Goal: Information Seeking & Learning: Learn about a topic

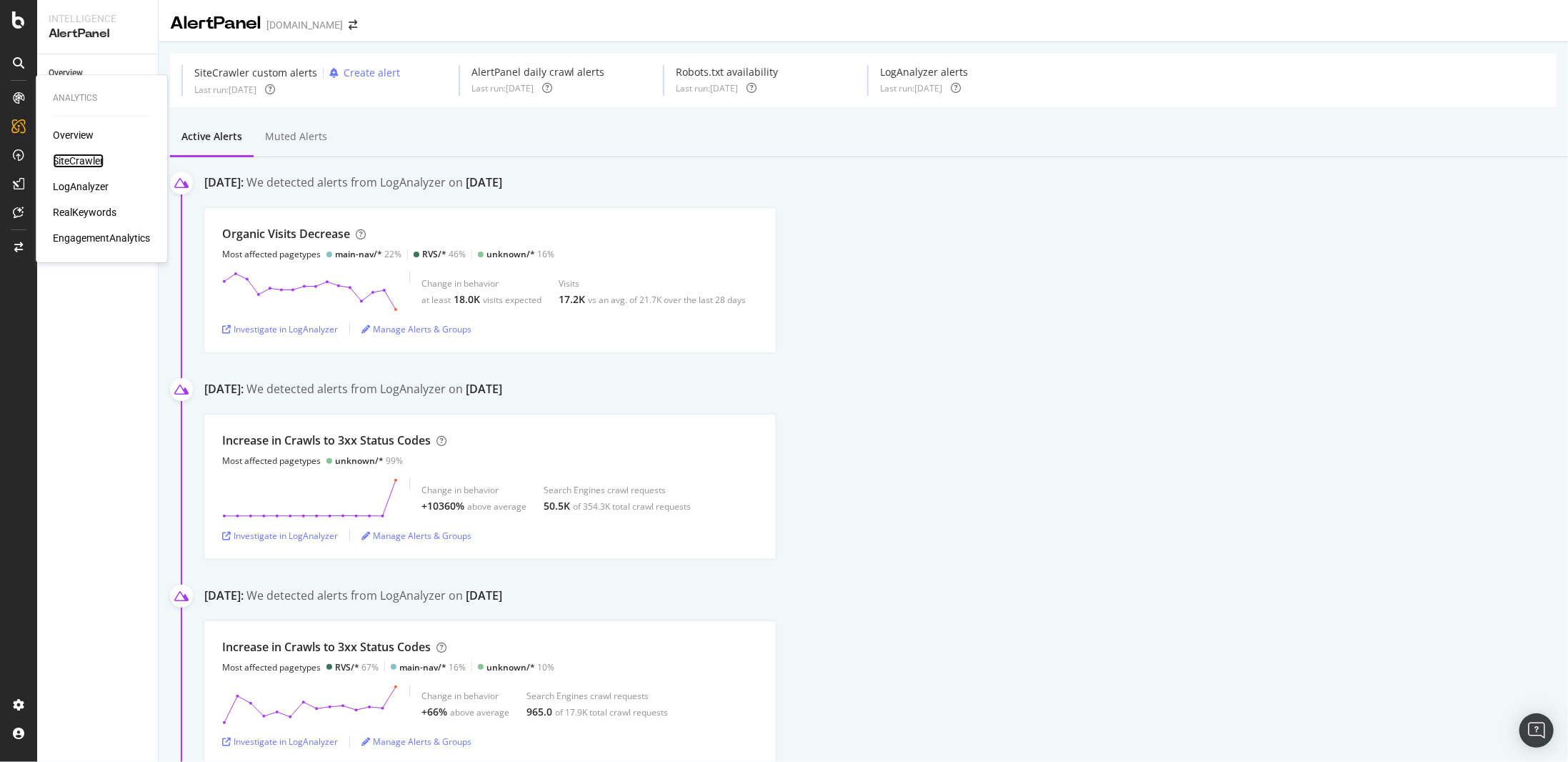
click at [78, 160] on div "SiteCrawler" at bounding box center [78, 160] width 51 height 14
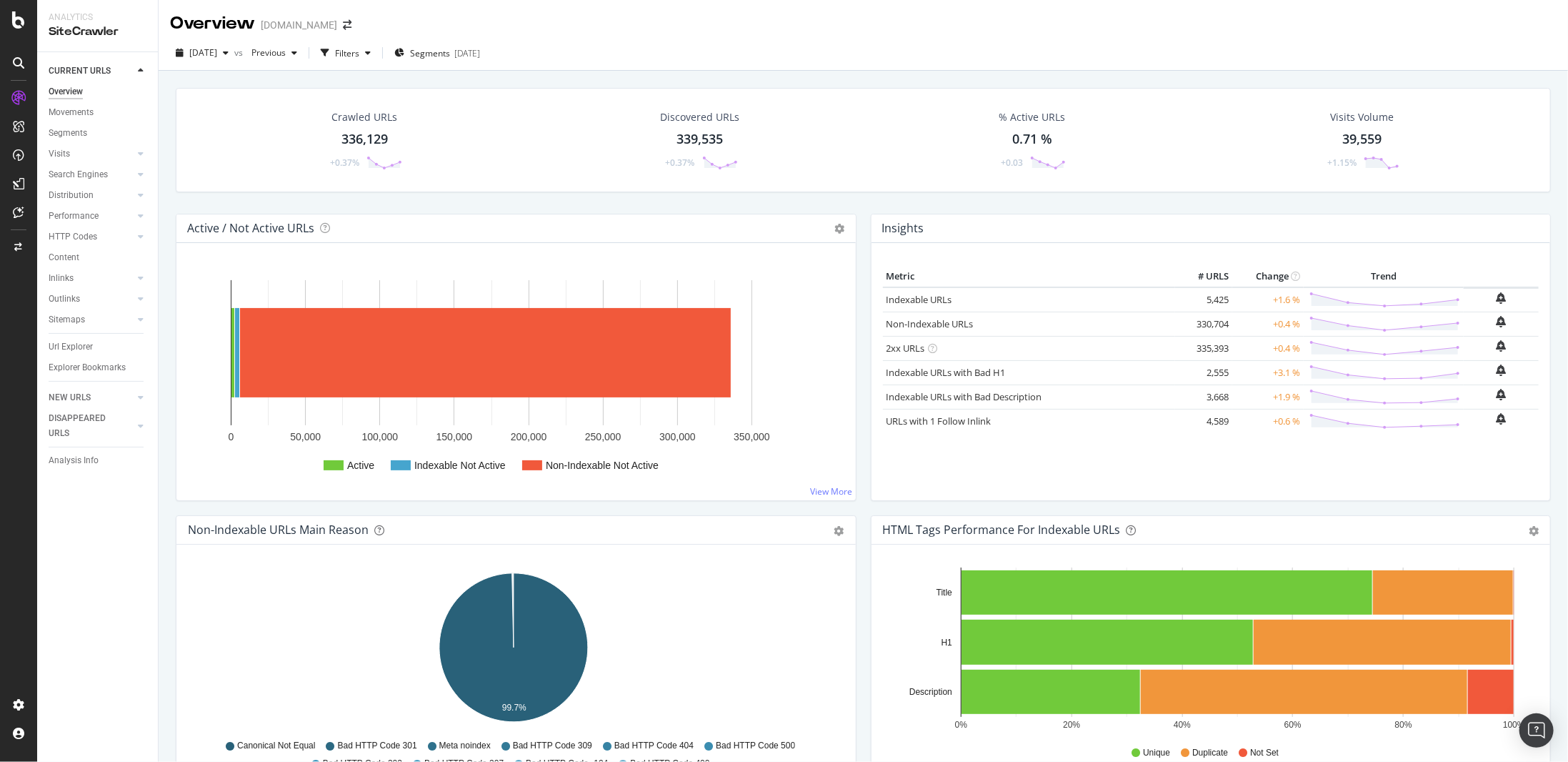
click at [126, 275] on div at bounding box center [126, 278] width 14 height 14
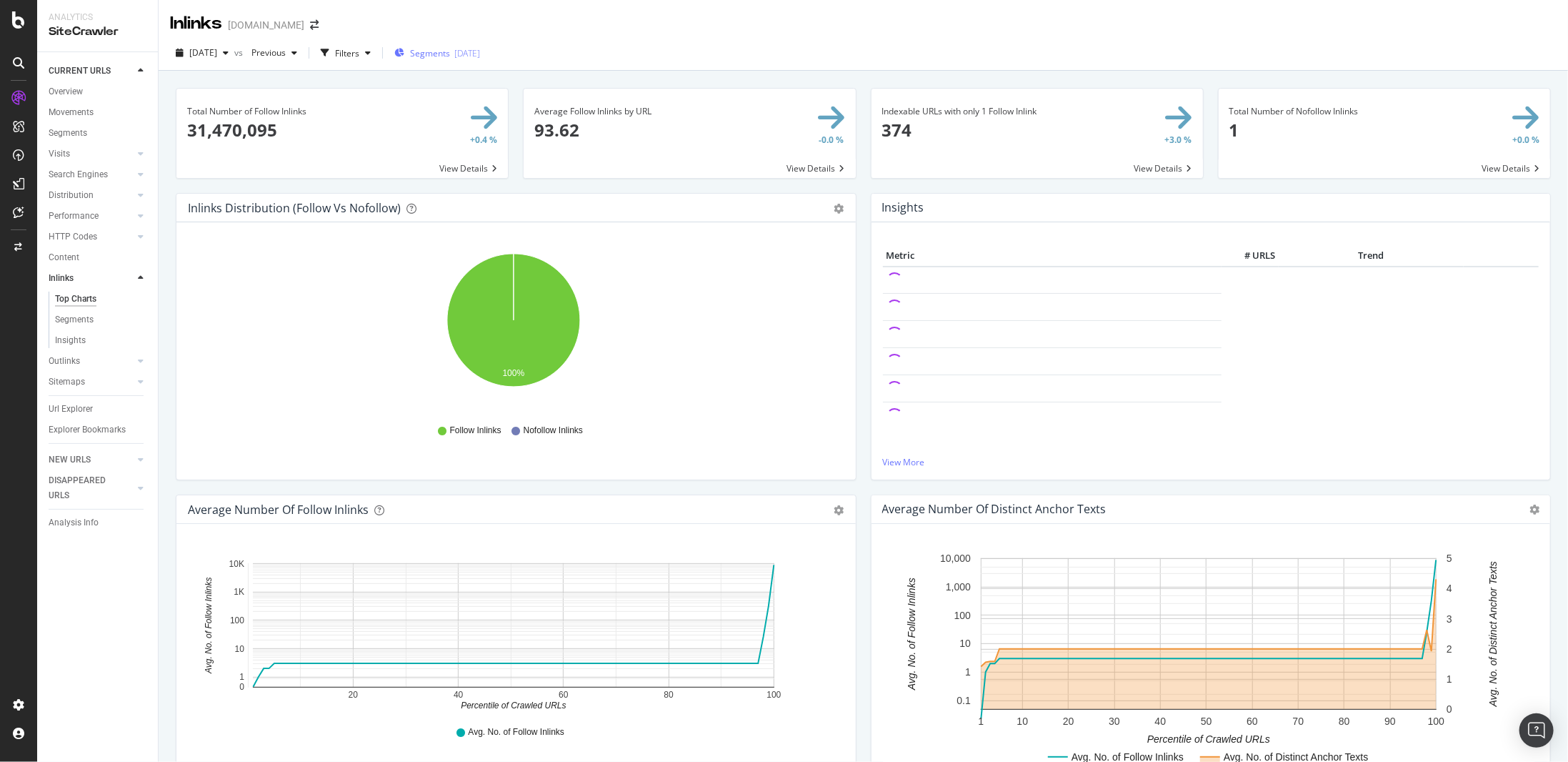
click at [480, 55] on div "[DATE]" at bounding box center [467, 53] width 26 height 12
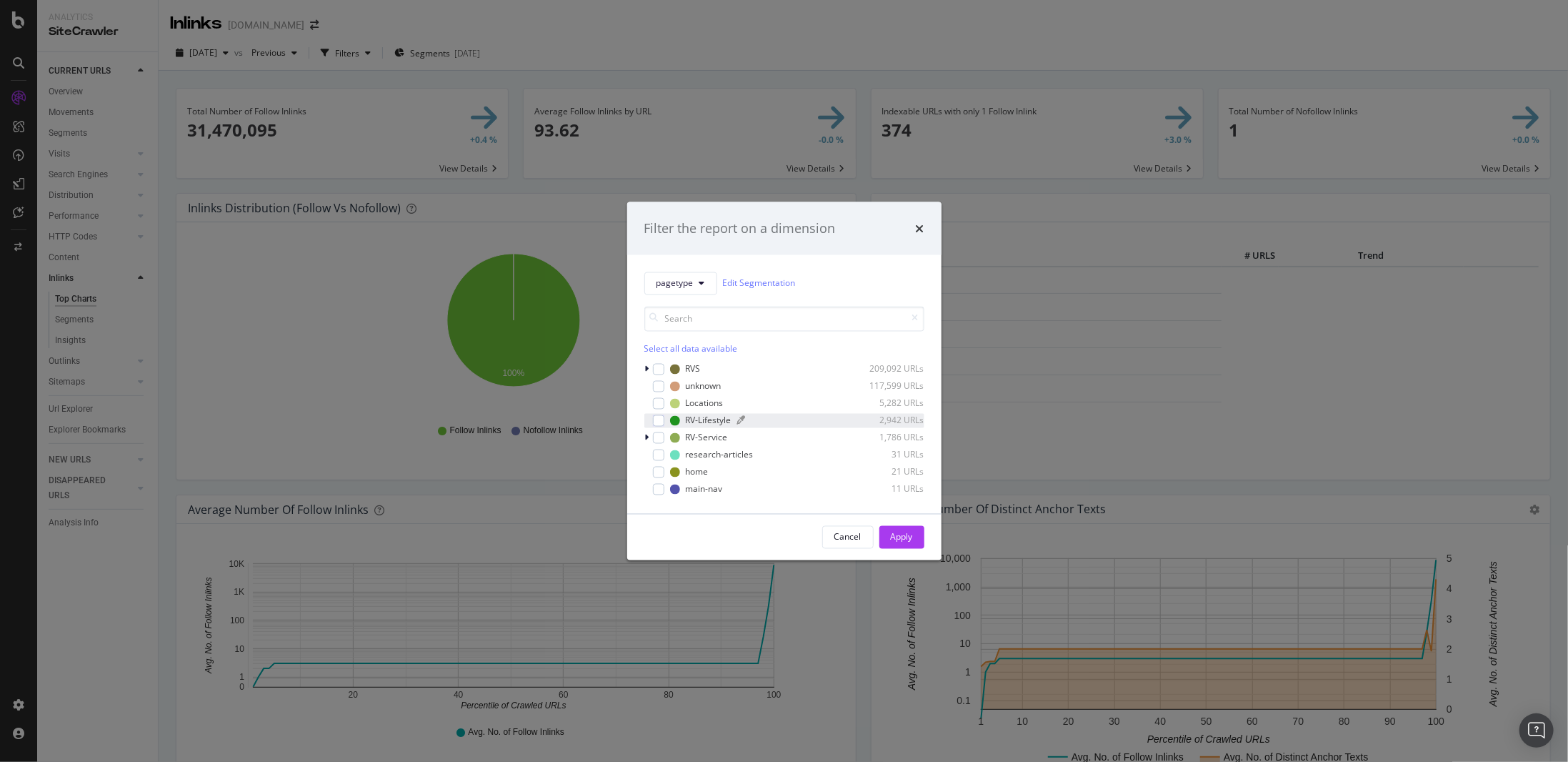
click at [715, 418] on div "RV-Lifestyle" at bounding box center [708, 421] width 46 height 12
drag, startPoint x: 898, startPoint y: 541, endPoint x: 978, endPoint y: 332, distance: 223.8
click at [898, 541] on div "Apply" at bounding box center [901, 537] width 22 height 12
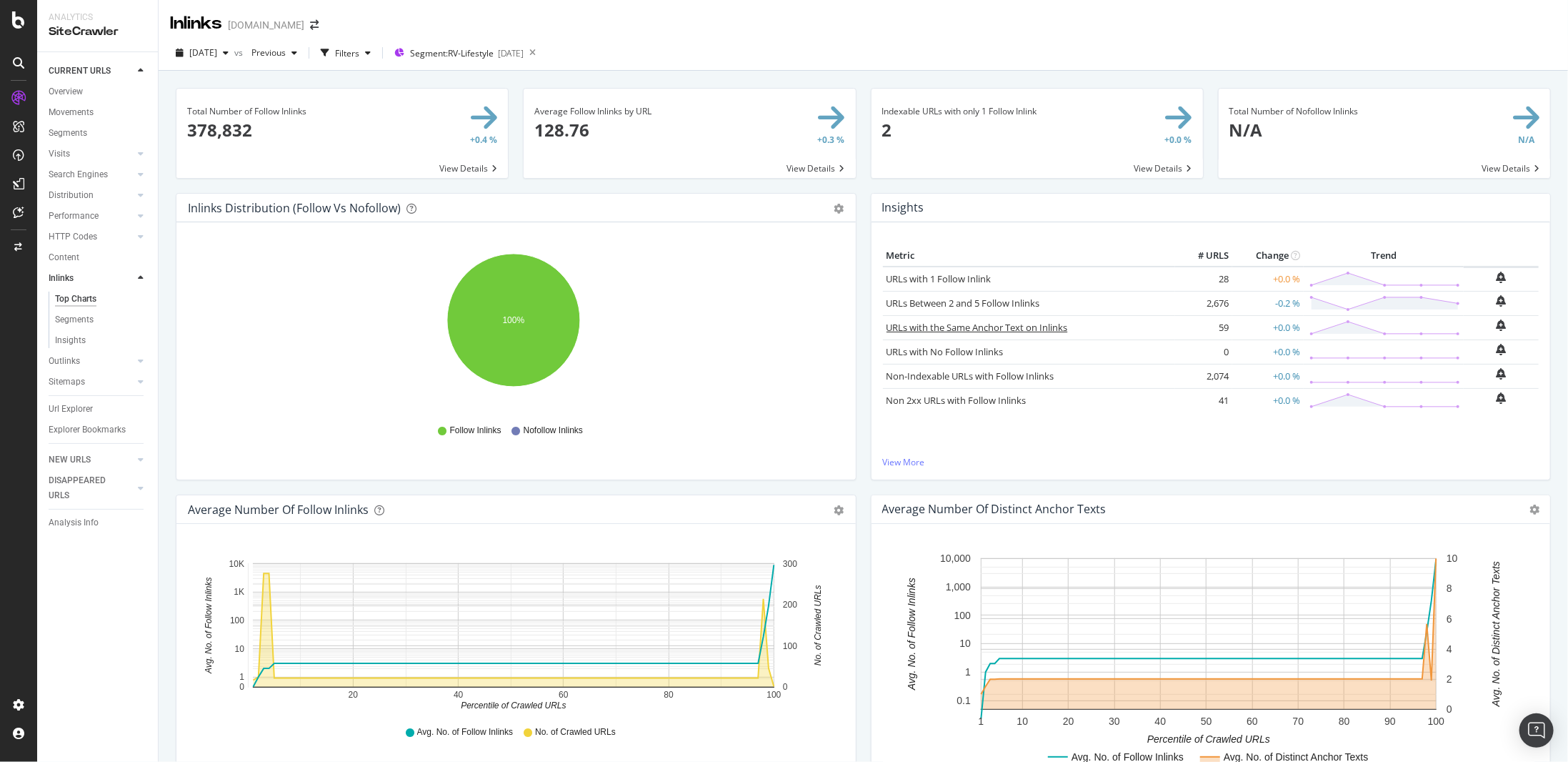
click at [1015, 326] on link "URLs with the Same Anchor Text on Inlinks" at bounding box center [977, 327] width 182 height 13
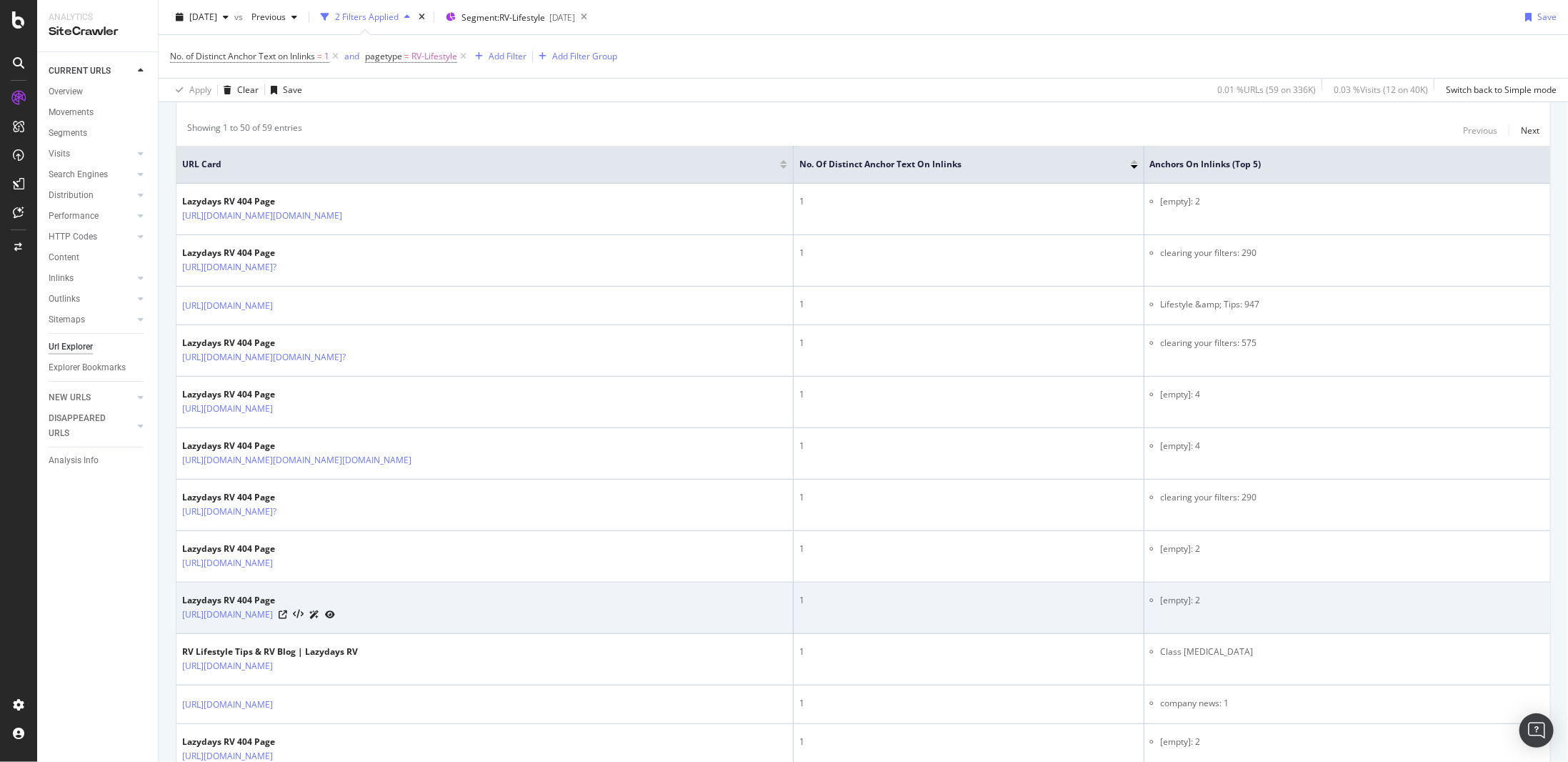
scroll to position [429, 0]
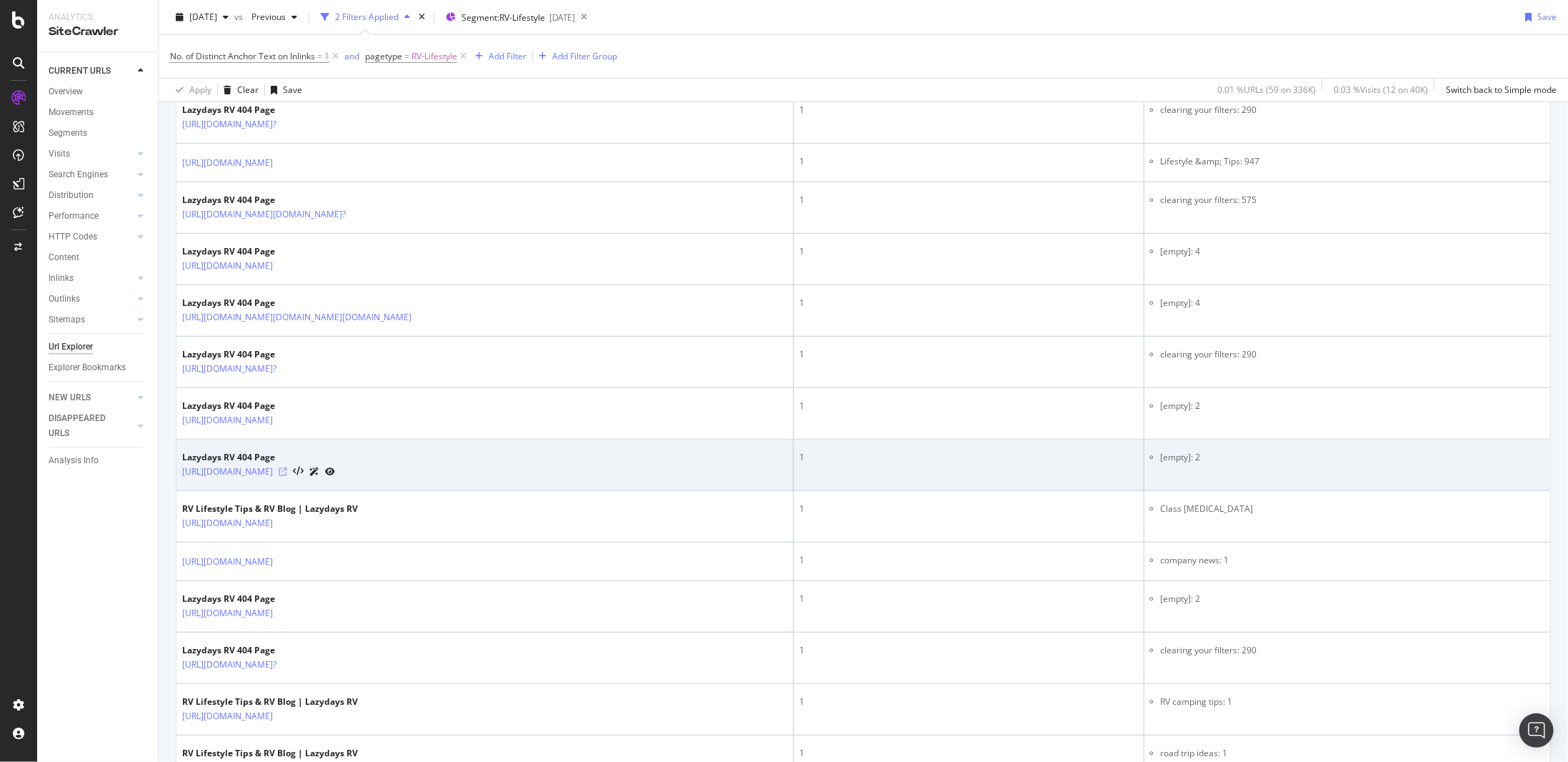
click at [287, 468] on icon at bounding box center [283, 471] width 8 height 8
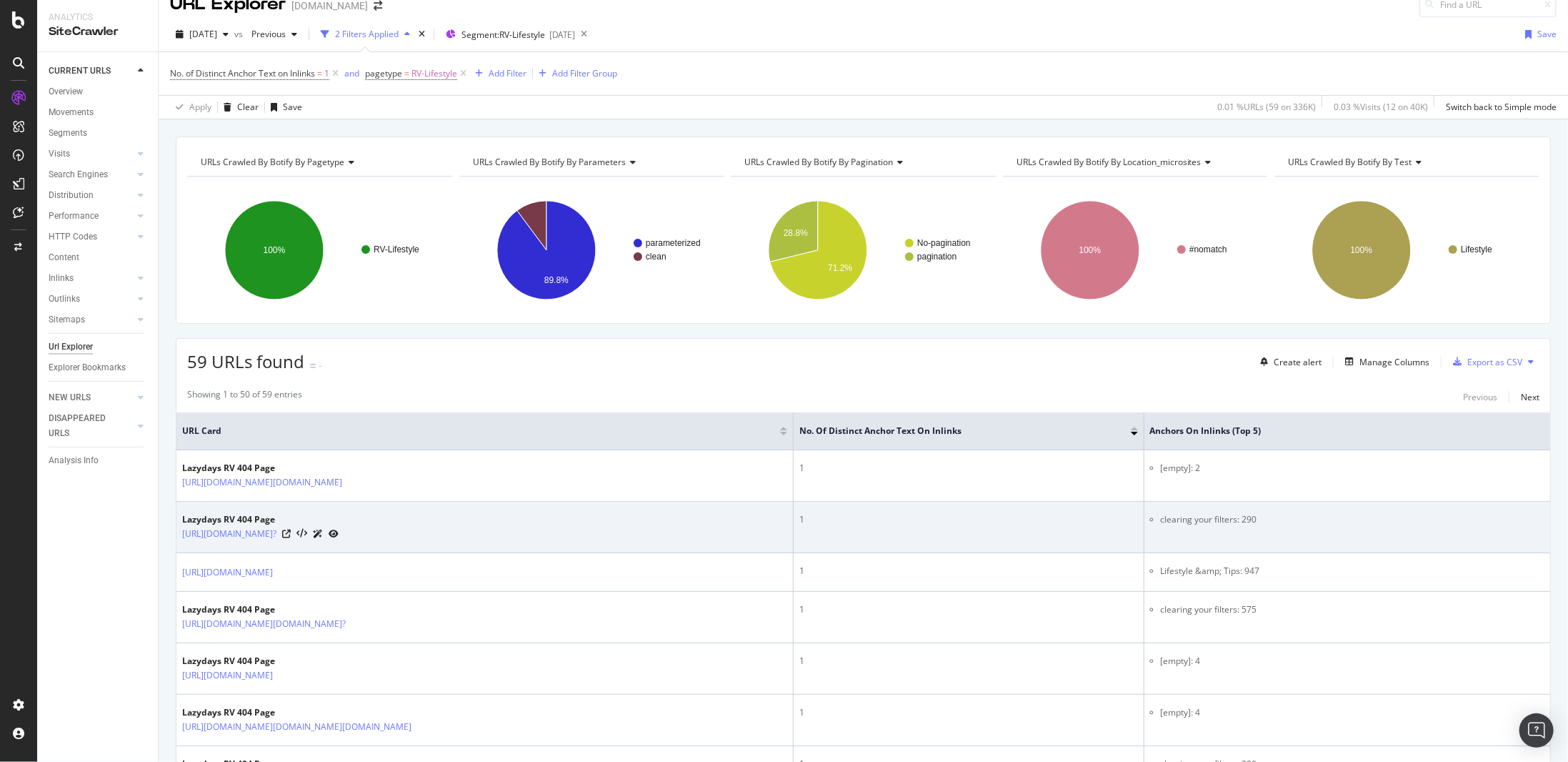
scroll to position [0, 0]
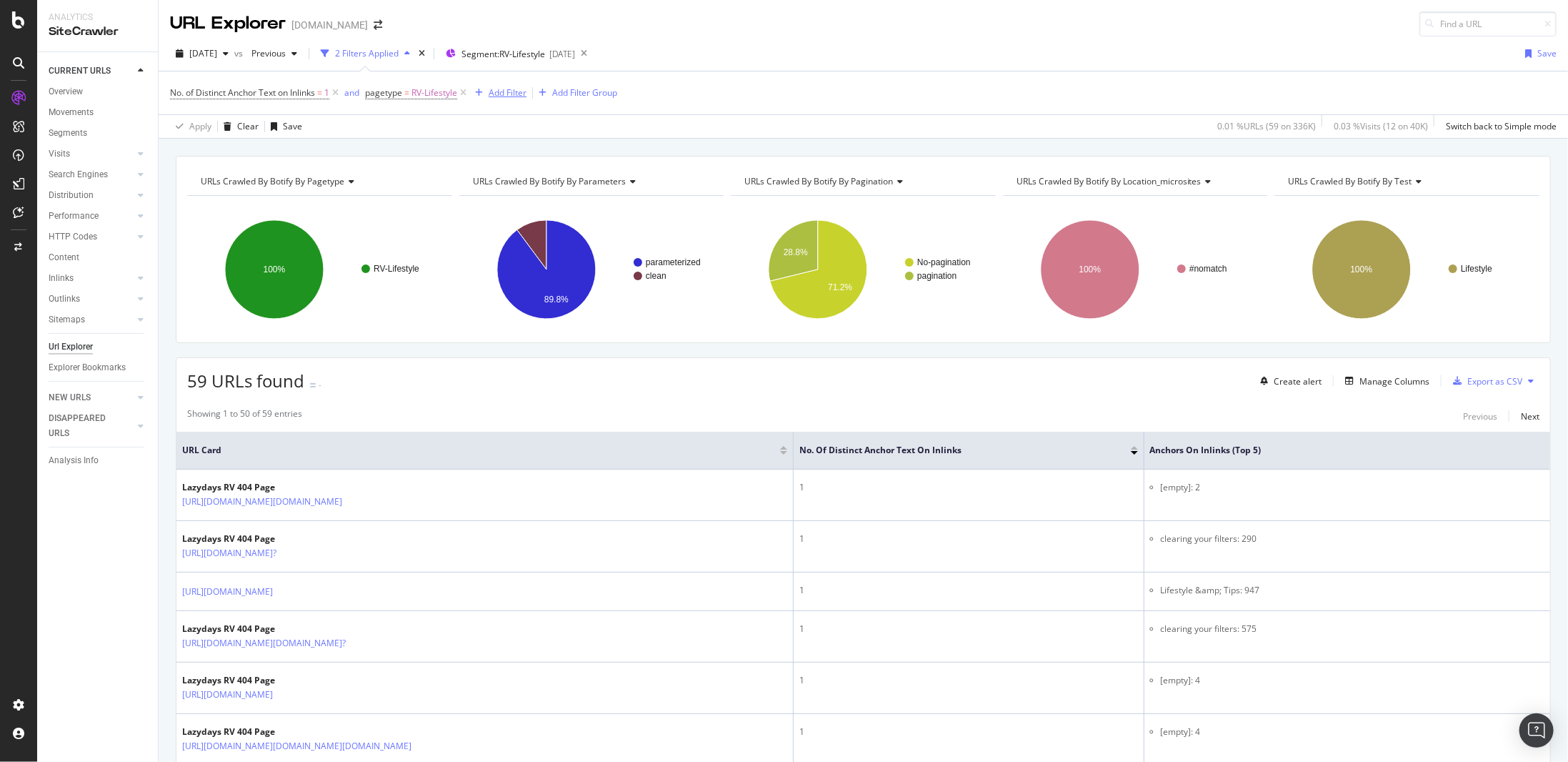
click at [509, 96] on div "Add Filter" at bounding box center [508, 93] width 38 height 12
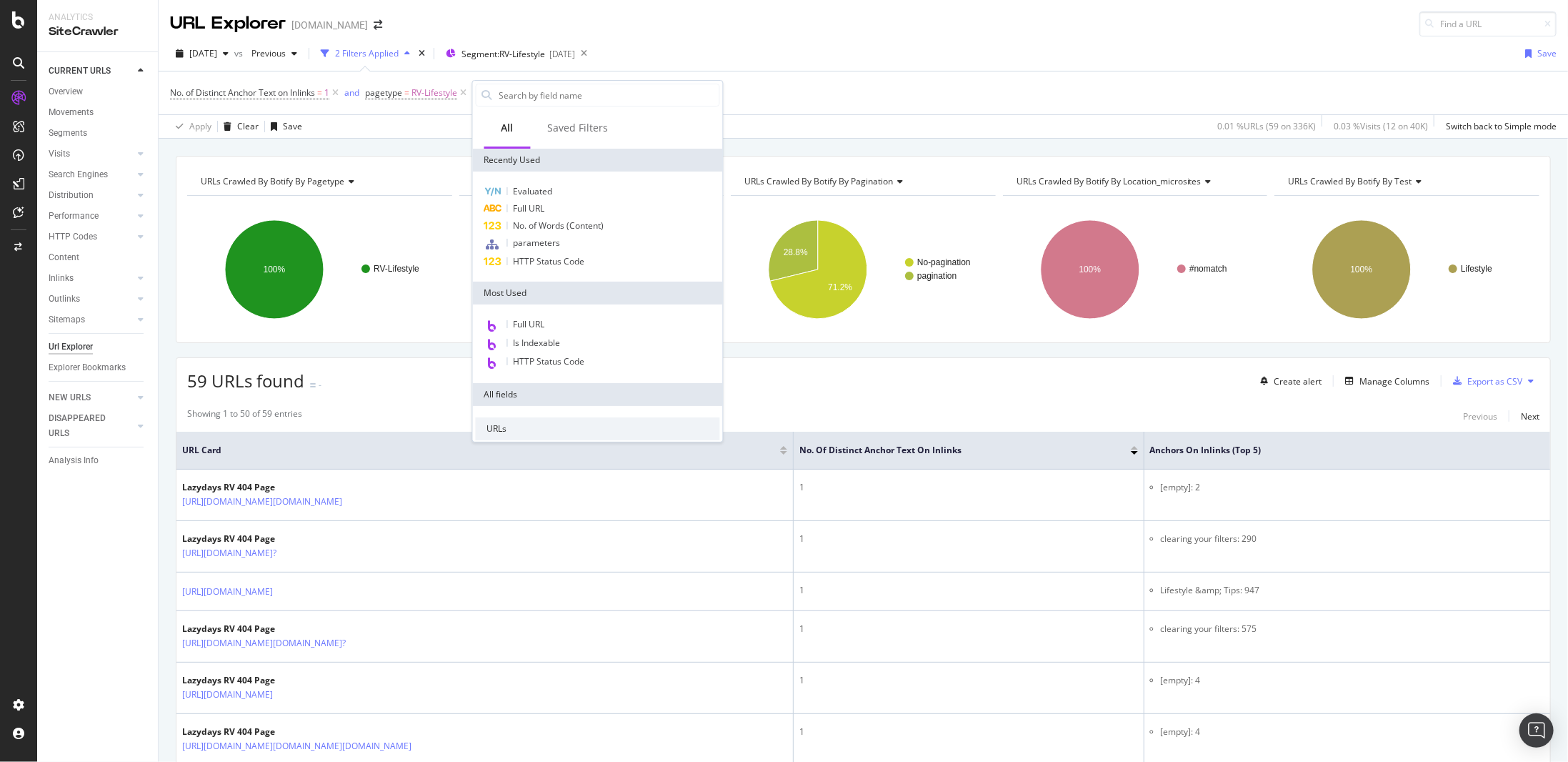
click at [718, 60] on div "[DATE] vs Previous 2 Filters Applied Segment: RV-Lifestyle [DATE] Save" at bounding box center [863, 56] width 1410 height 29
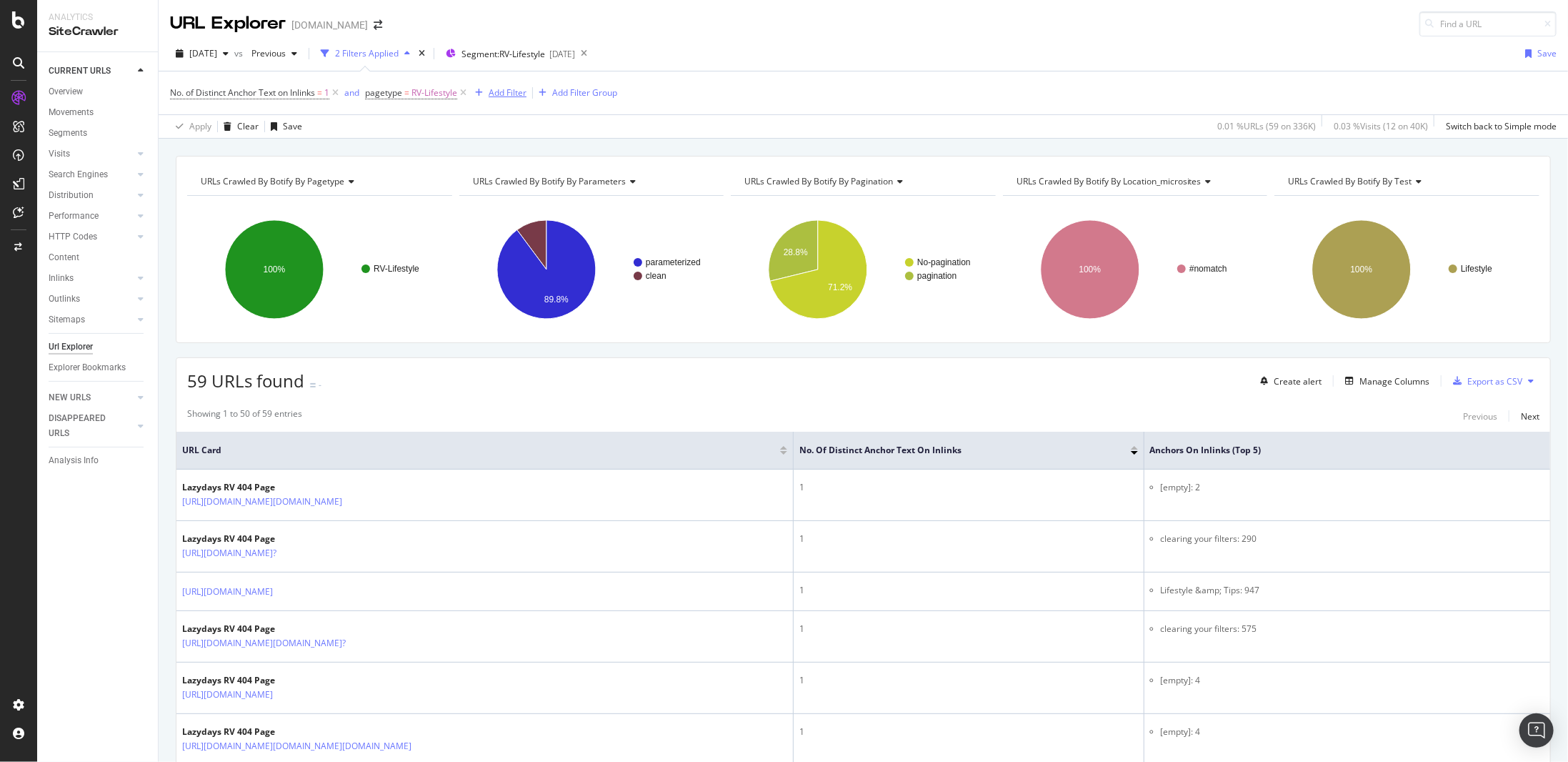
click at [514, 90] on div "Add Filter" at bounding box center [508, 93] width 38 height 12
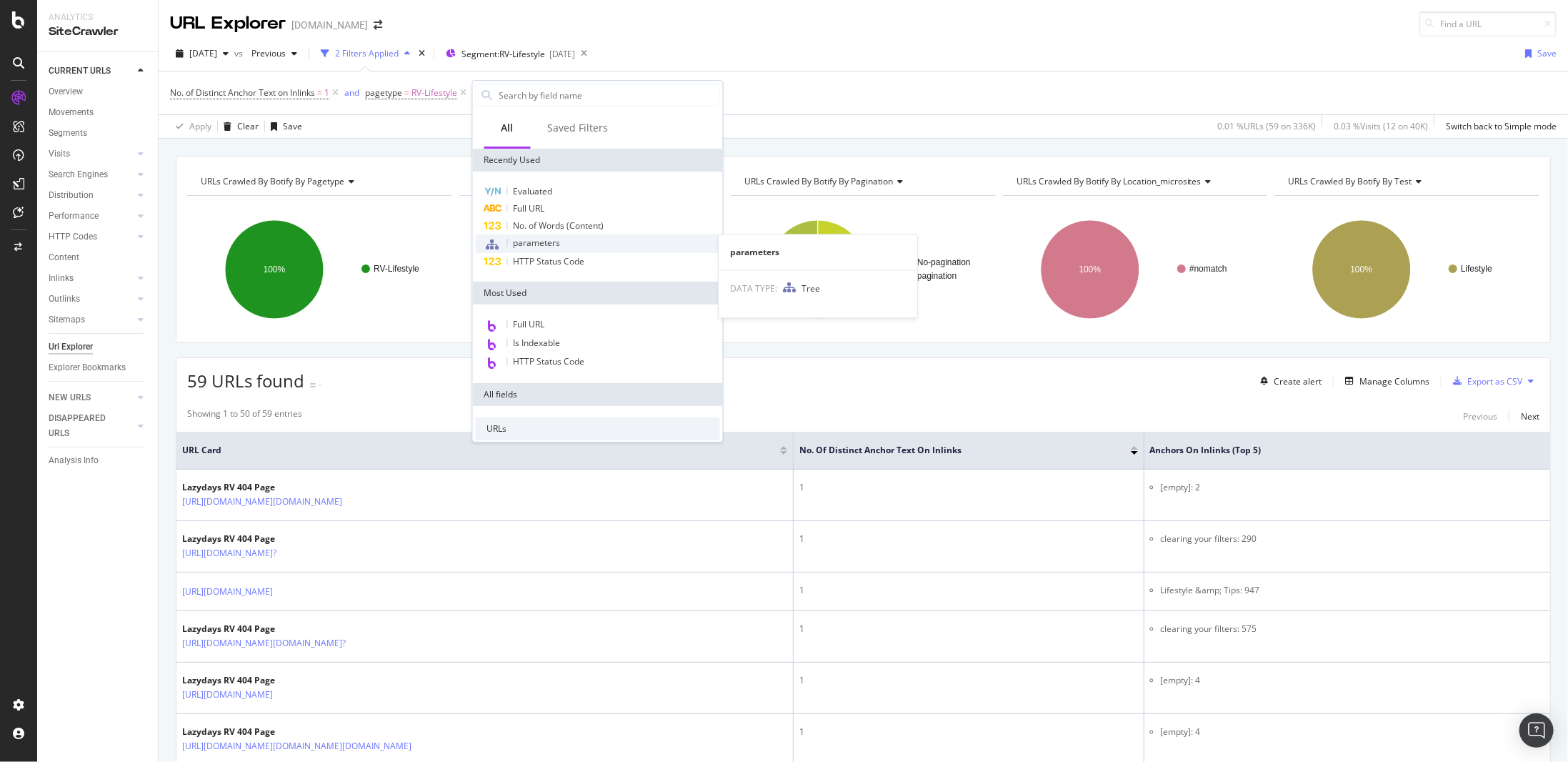
click at [557, 238] on span "parameters" at bounding box center [537, 243] width 47 height 12
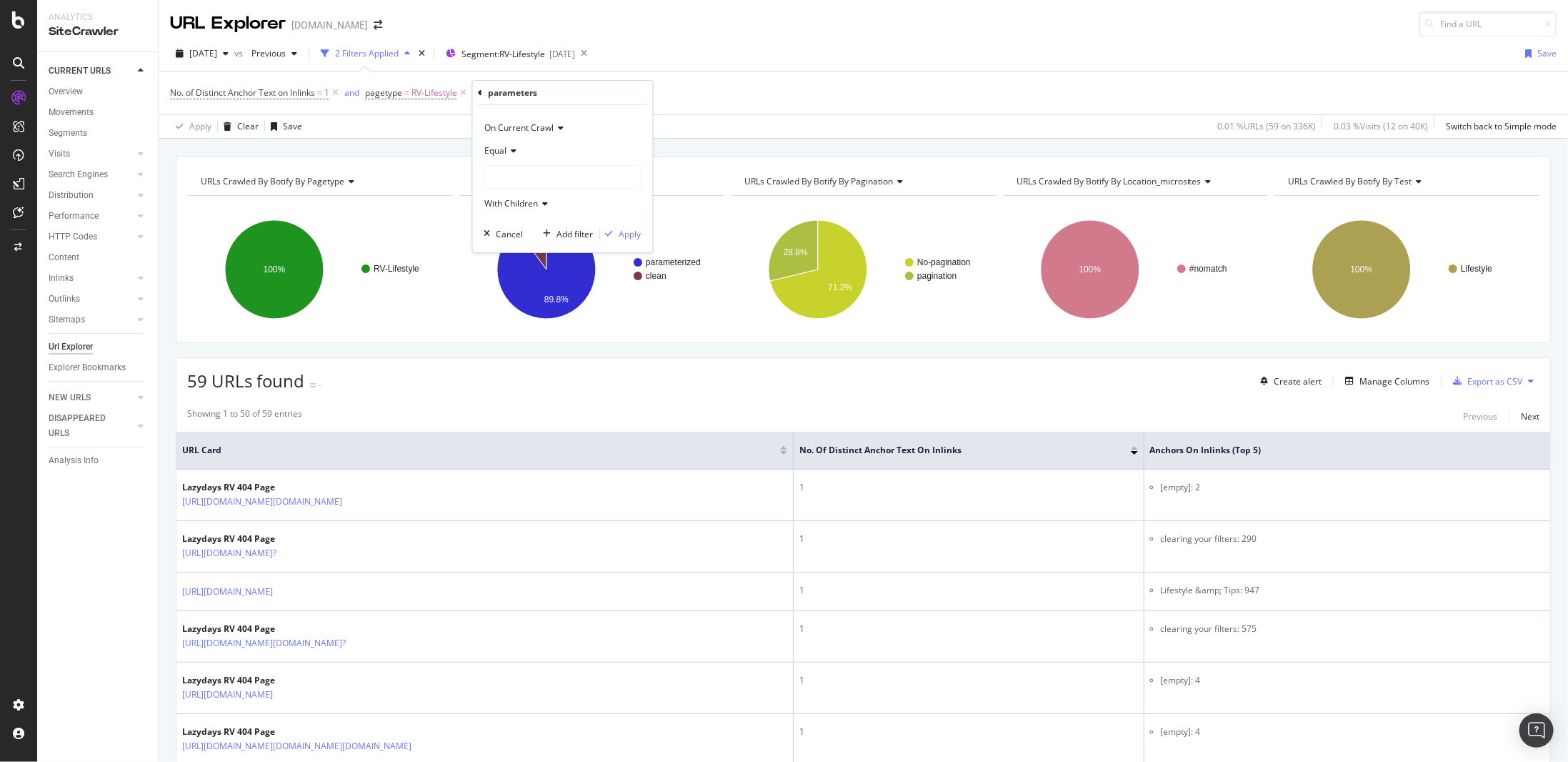
click at [515, 157] on div "Equal" at bounding box center [562, 151] width 157 height 23
click at [518, 182] on div "Equal" at bounding box center [564, 180] width 153 height 18
click at [512, 154] on icon at bounding box center [512, 151] width 10 height 8
click at [511, 197] on span "Not Equal" at bounding box center [511, 199] width 39 height 12
click at [526, 173] on div at bounding box center [562, 177] width 156 height 23
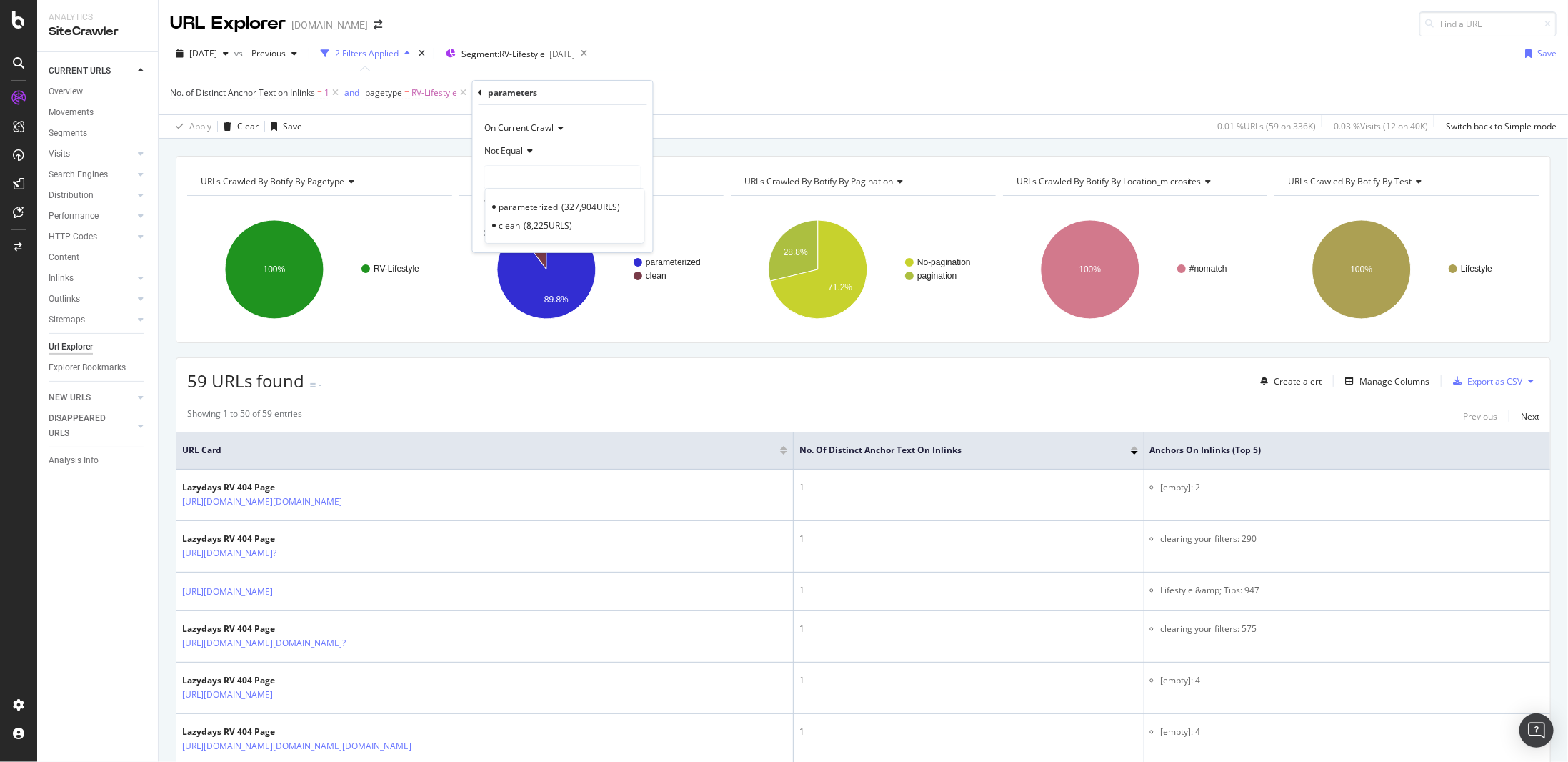
click at [518, 151] on span "Not Equal" at bounding box center [504, 151] width 39 height 12
click at [517, 183] on div "Equal" at bounding box center [564, 180] width 153 height 18
click at [521, 173] on div at bounding box center [562, 177] width 156 height 23
click at [542, 227] on span "8,225 URLS" at bounding box center [549, 226] width 49 height 12
click at [638, 228] on div "Apply" at bounding box center [630, 234] width 22 height 12
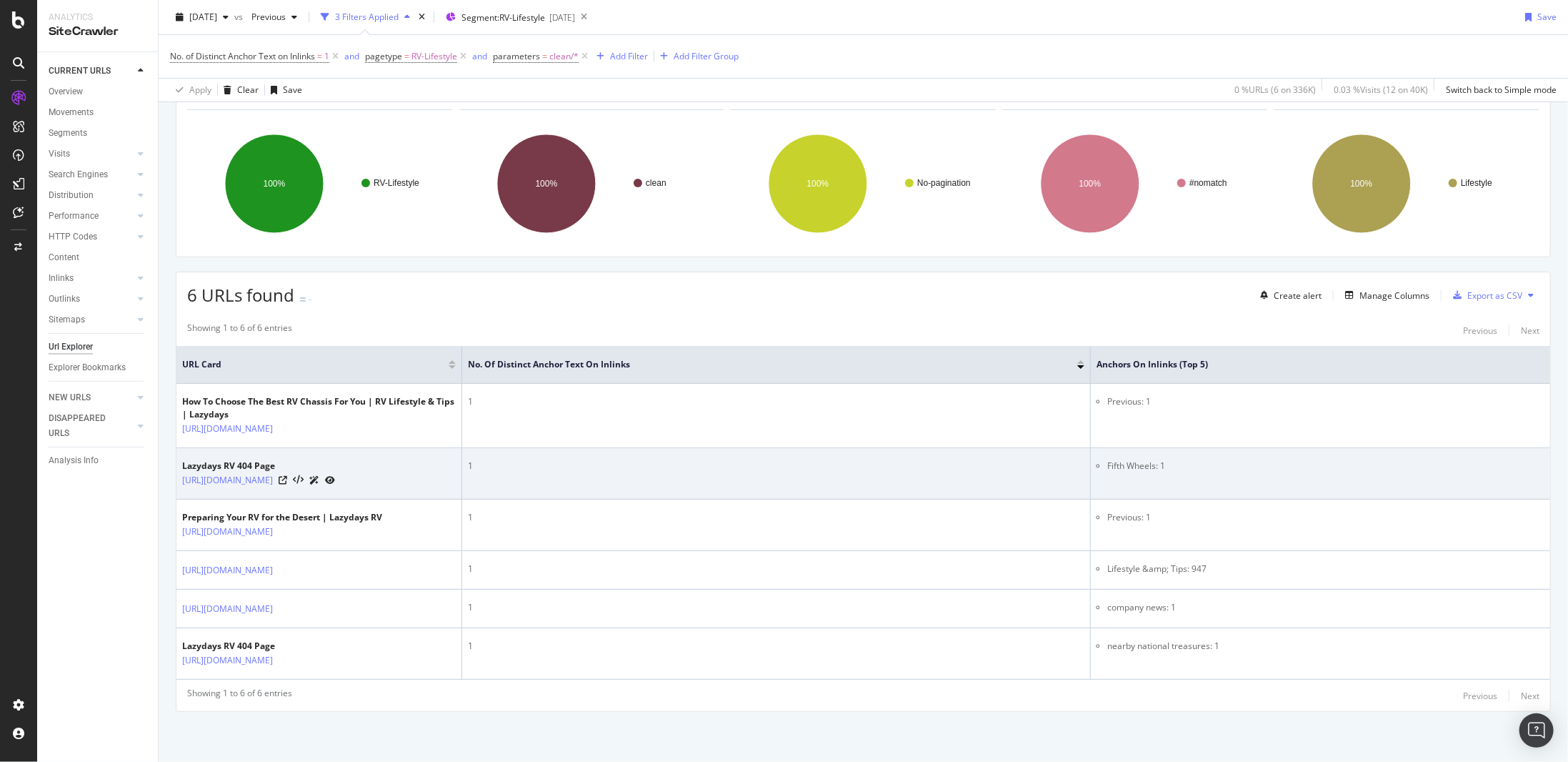
scroll to position [162, 0]
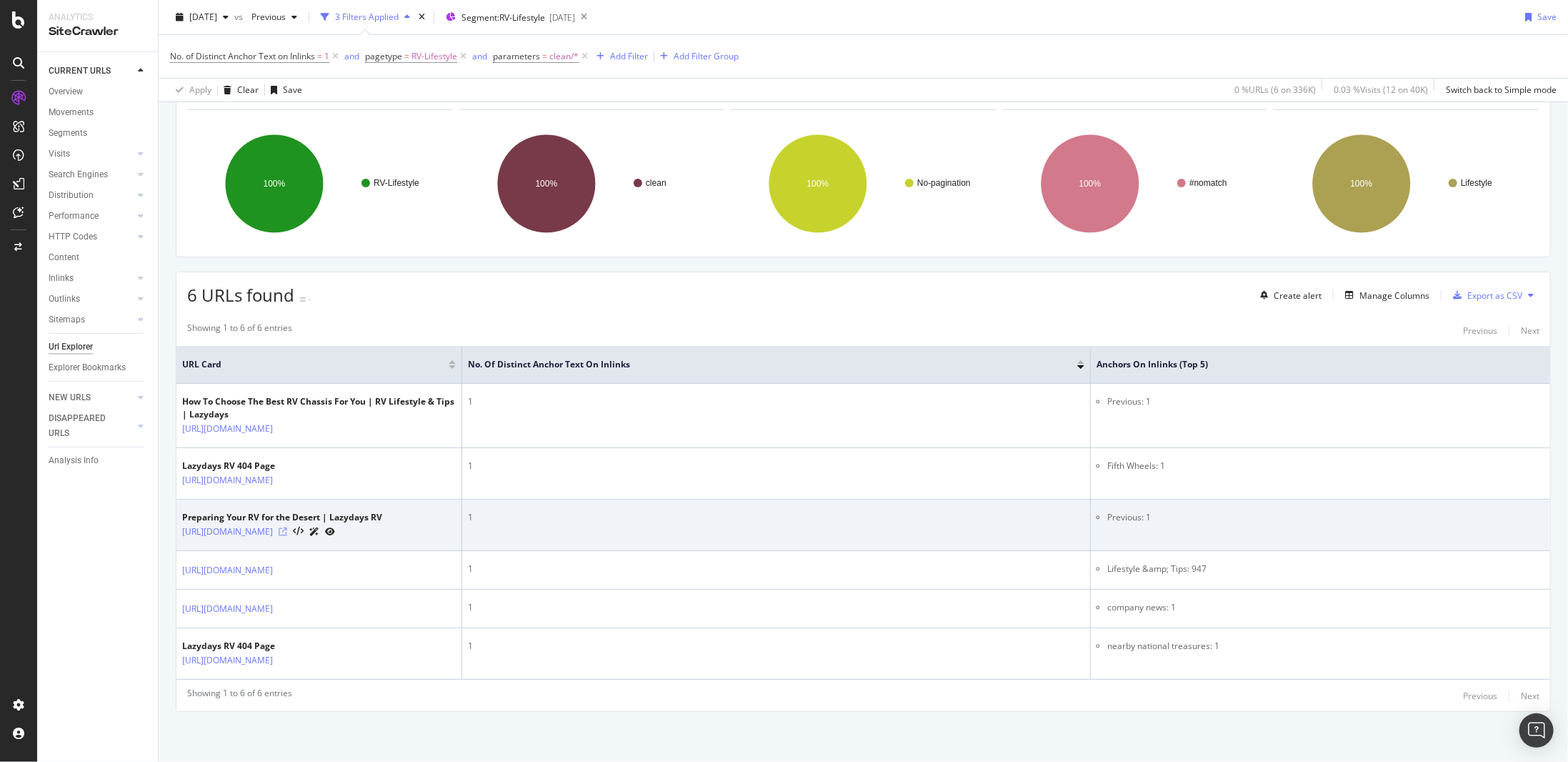
click at [287, 528] on icon at bounding box center [283, 532] width 8 height 8
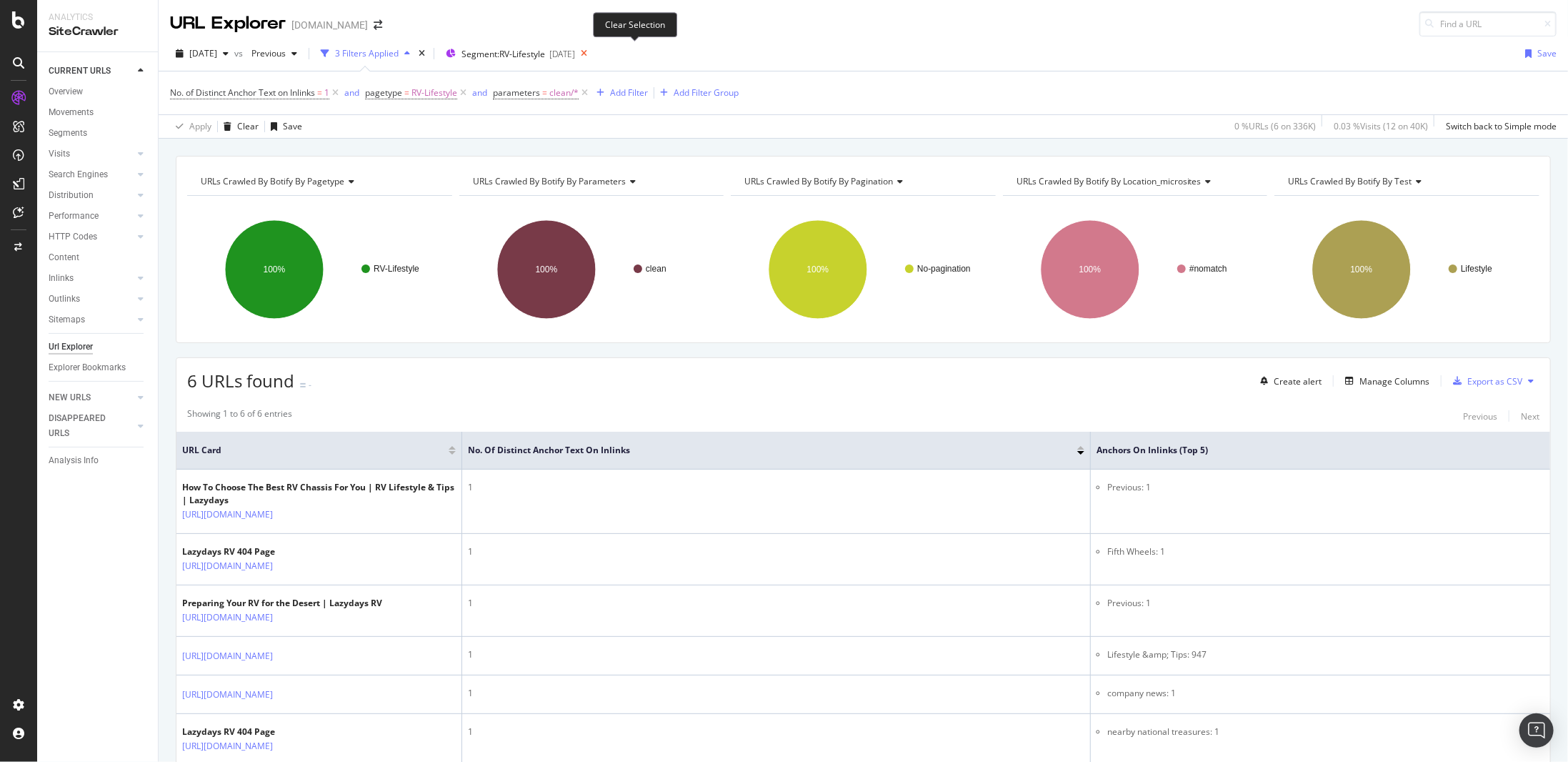
click at [593, 54] on icon at bounding box center [584, 53] width 18 height 20
click at [832, 46] on div "[DATE] vs Previous 3 Filters Applied Segments [DATE] Save" at bounding box center [863, 56] width 1410 height 29
click at [466, 90] on icon at bounding box center [464, 93] width 12 height 14
